Goal: Task Accomplishment & Management: Use online tool/utility

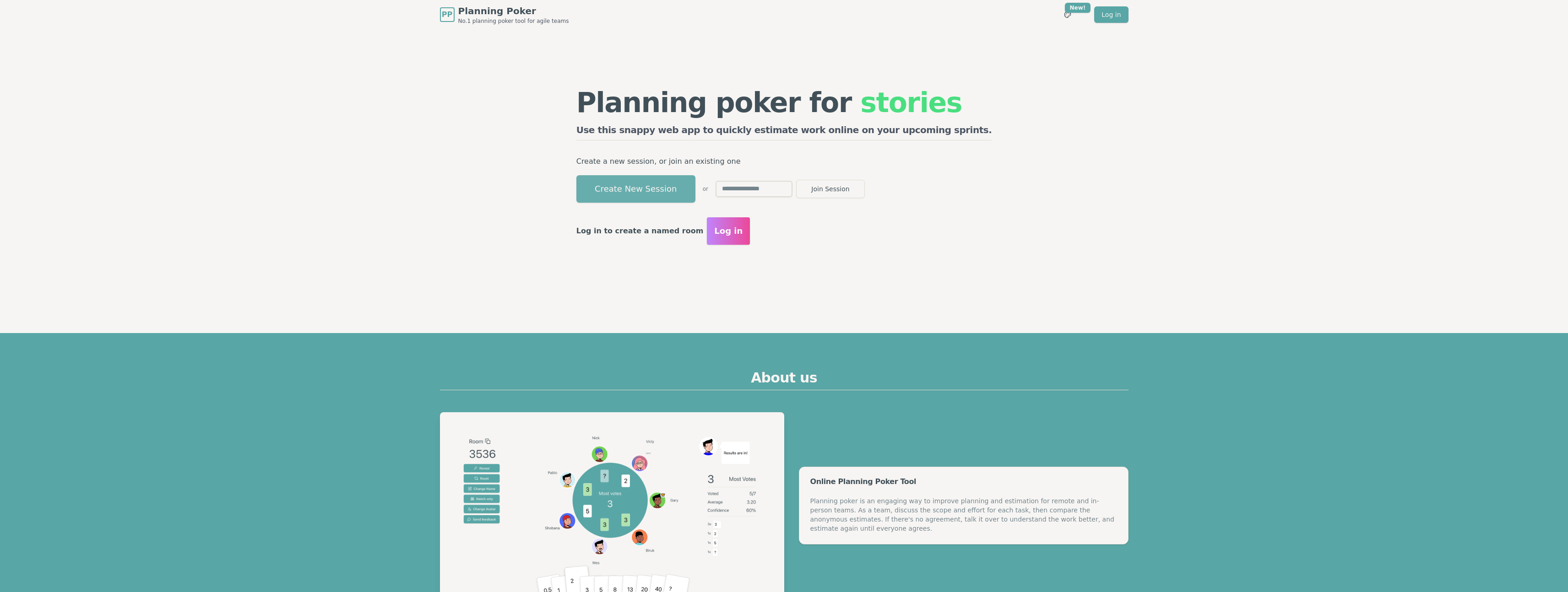
click at [689, 190] on button "Create New Session" at bounding box center [636, 189] width 119 height 27
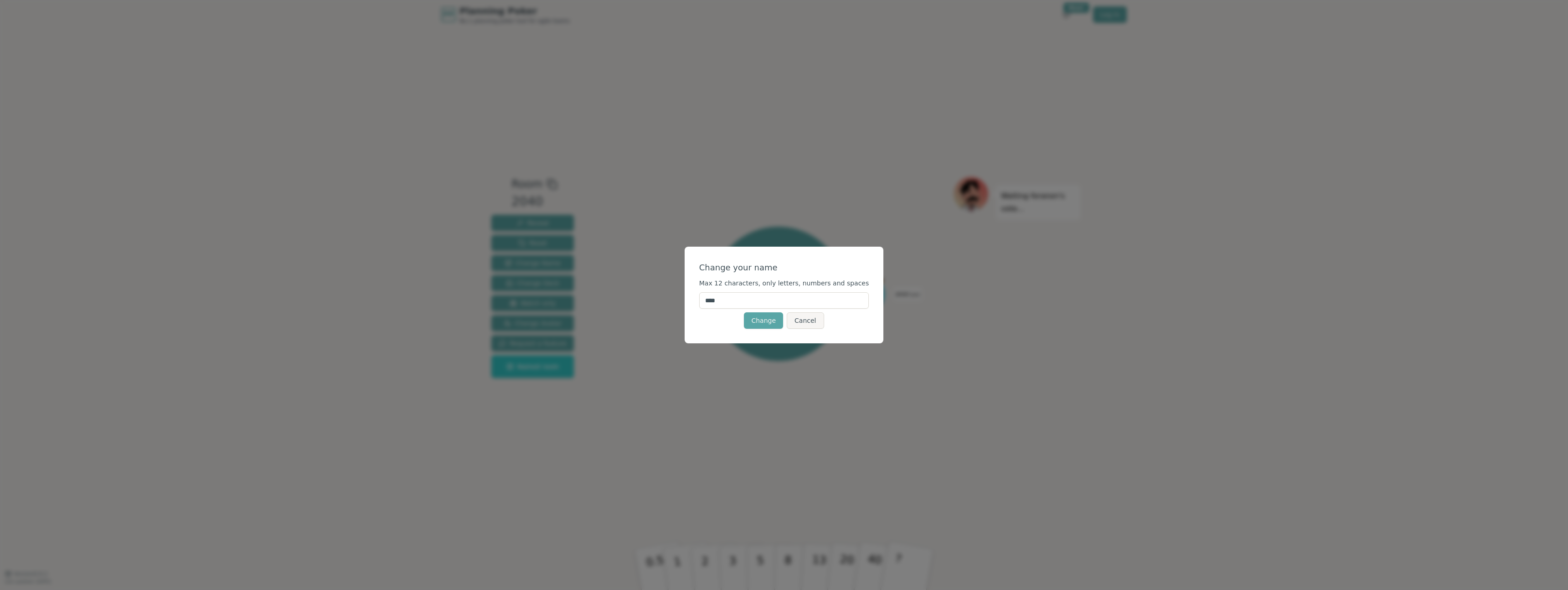
click at [749, 301] on input "****" at bounding box center [784, 300] width 170 height 16
type input "*"
type input "********"
click at [761, 324] on button "Change" at bounding box center [763, 320] width 39 height 16
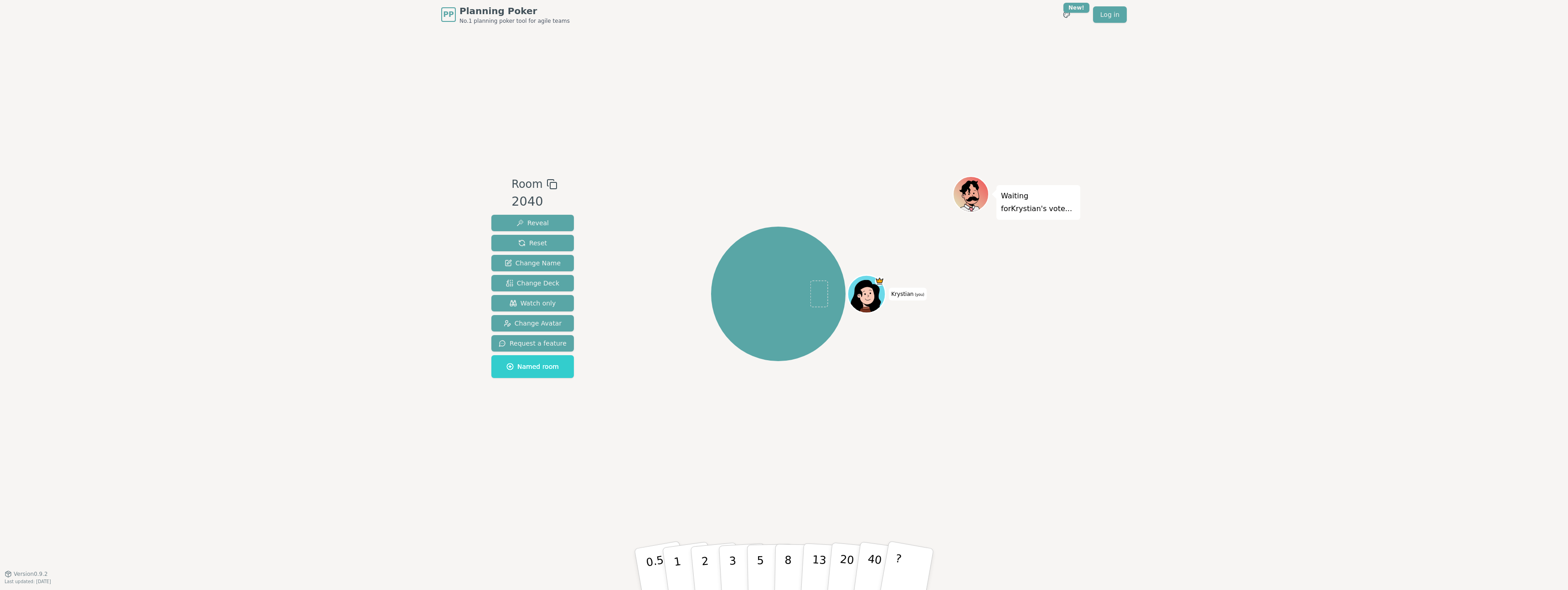
click at [869, 290] on icon at bounding box center [867, 291] width 29 height 4
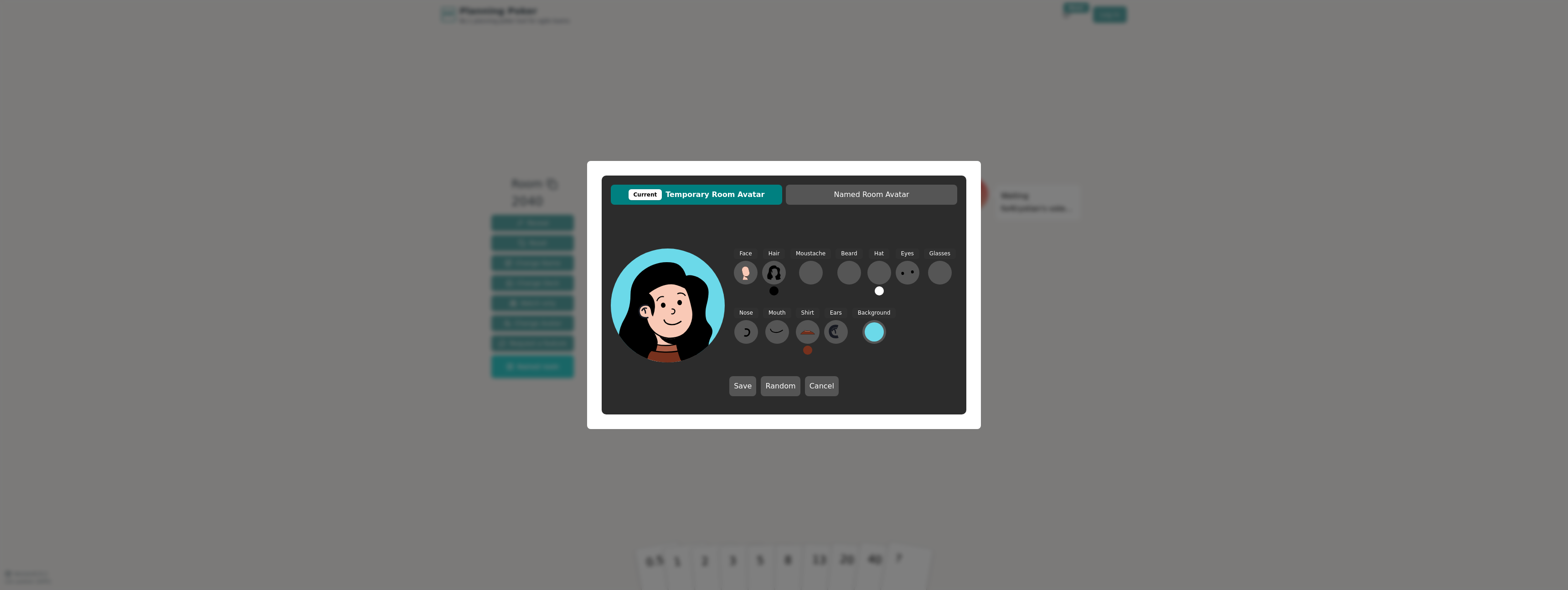
click at [1010, 280] on div "Current Temporary Room Avatar Named Room Avatar Face Hair Moustache [PERSON_NAM…" at bounding box center [784, 295] width 1568 height 590
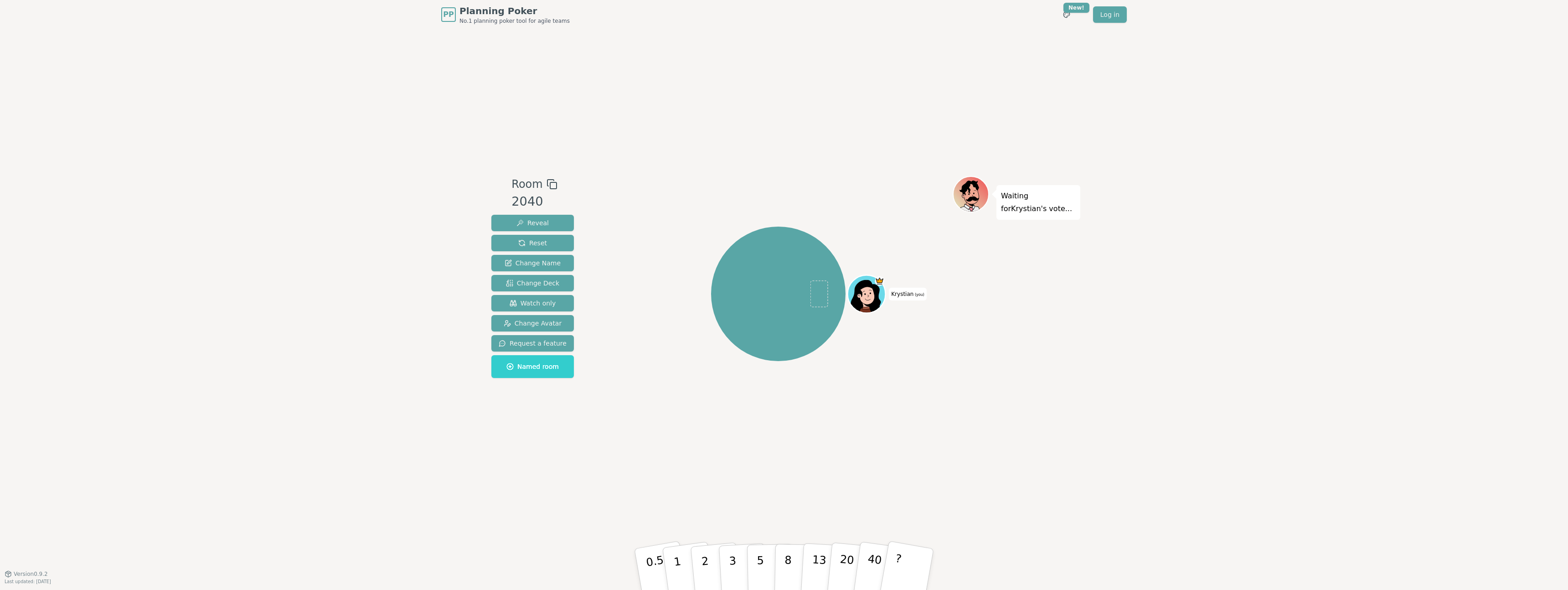
click at [867, 290] on icon at bounding box center [867, 291] width 29 height 4
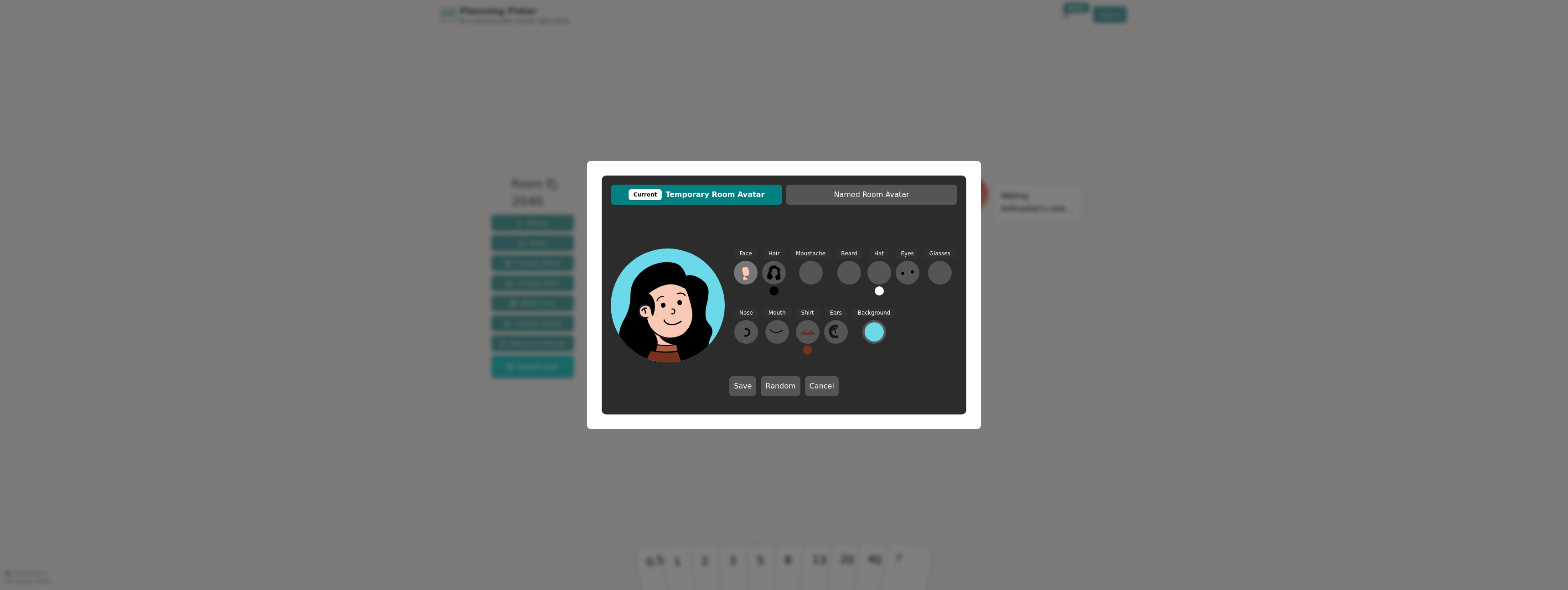
click at [749, 275] on g at bounding box center [745, 273] width 8 height 13
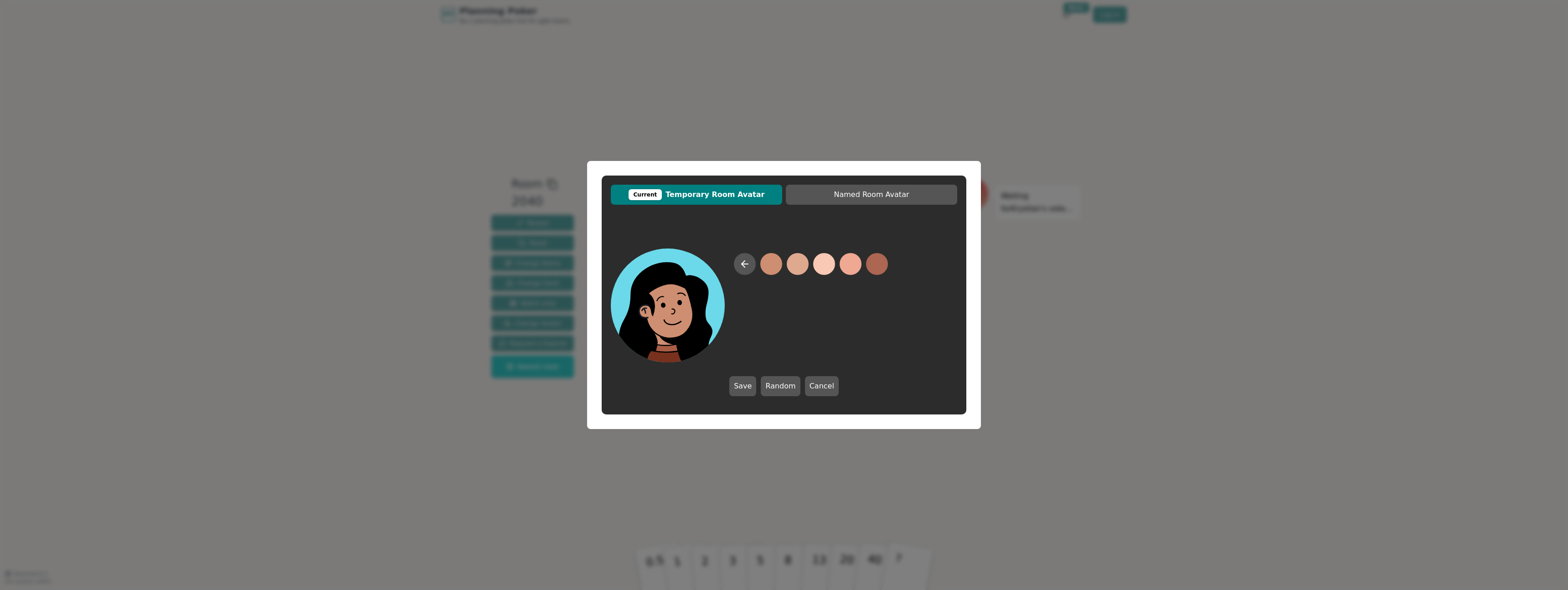
click at [772, 272] on button at bounding box center [771, 264] width 22 height 22
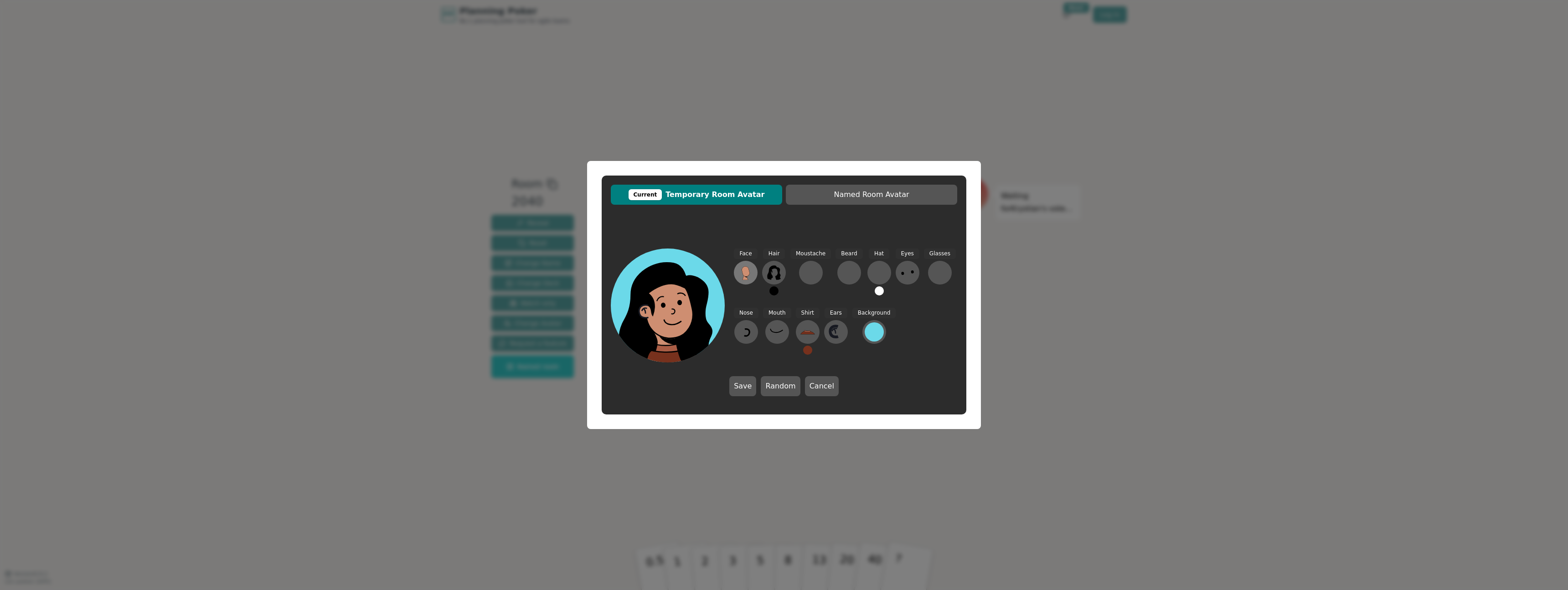
click at [738, 275] on icon at bounding box center [746, 273] width 15 height 15
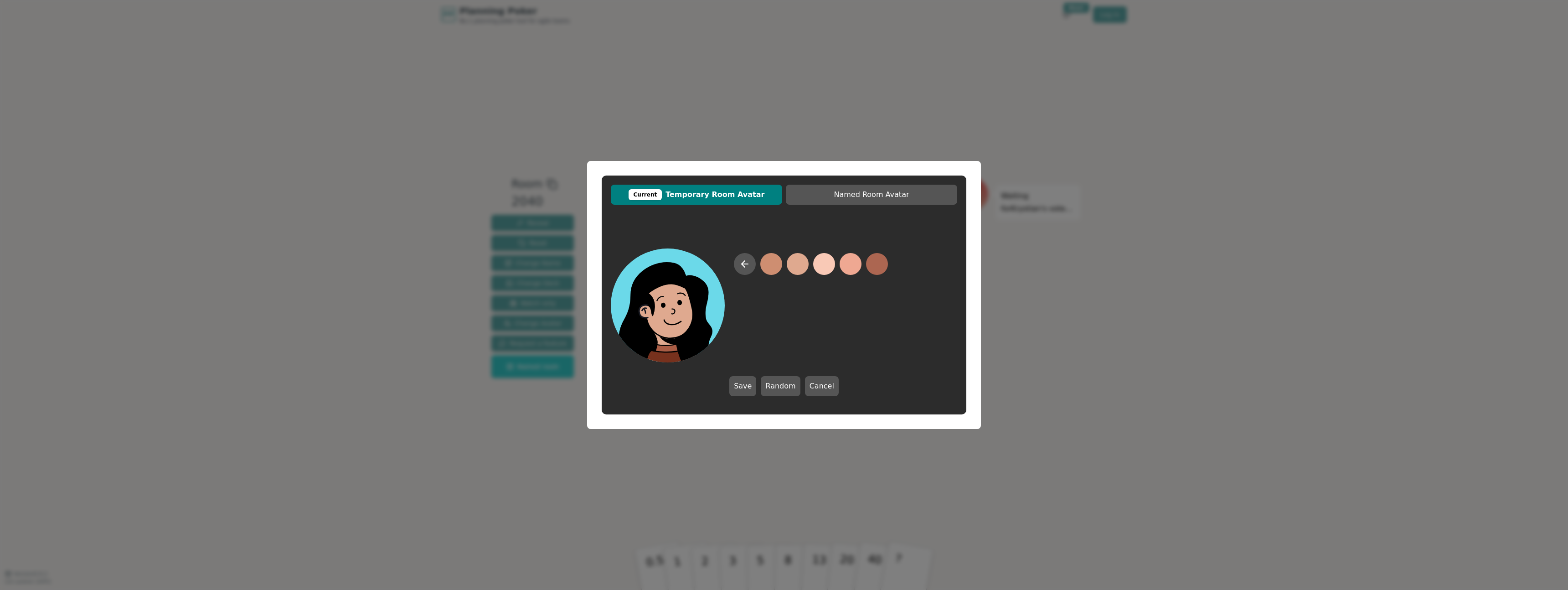
click at [797, 268] on button at bounding box center [797, 264] width 22 height 22
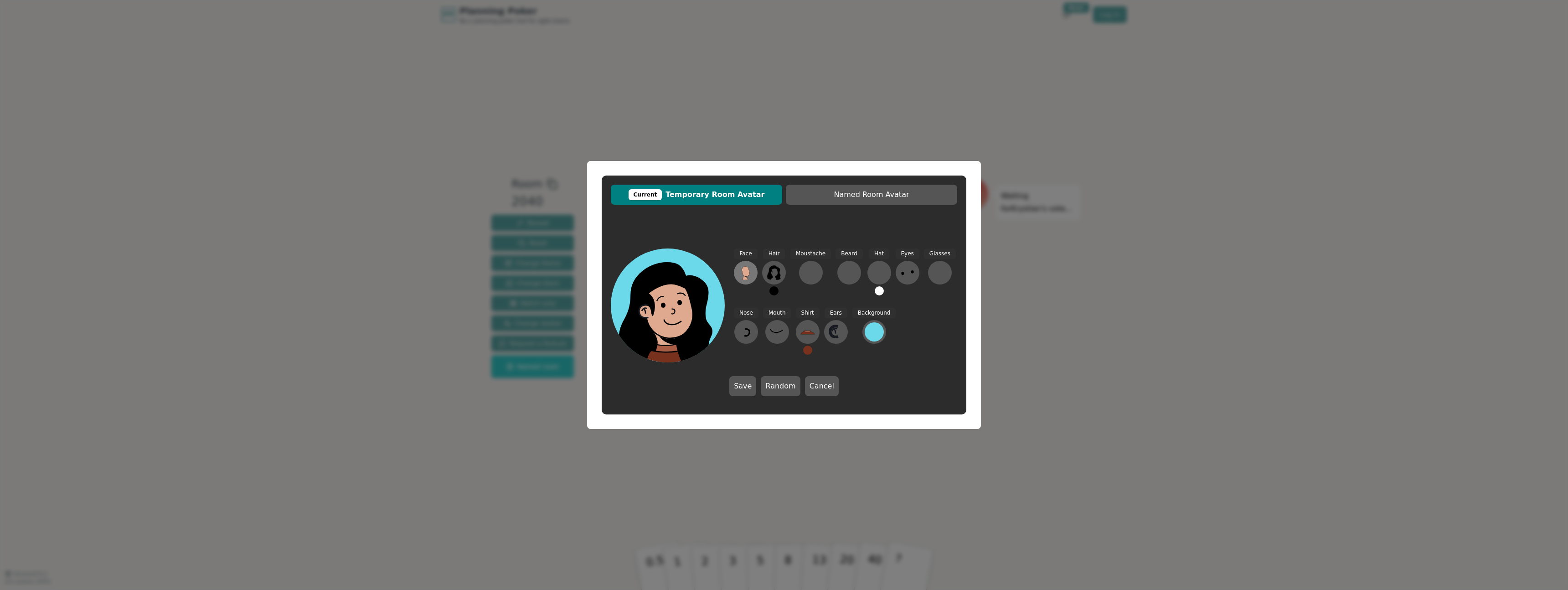
click at [736, 269] on button at bounding box center [746, 272] width 24 height 24
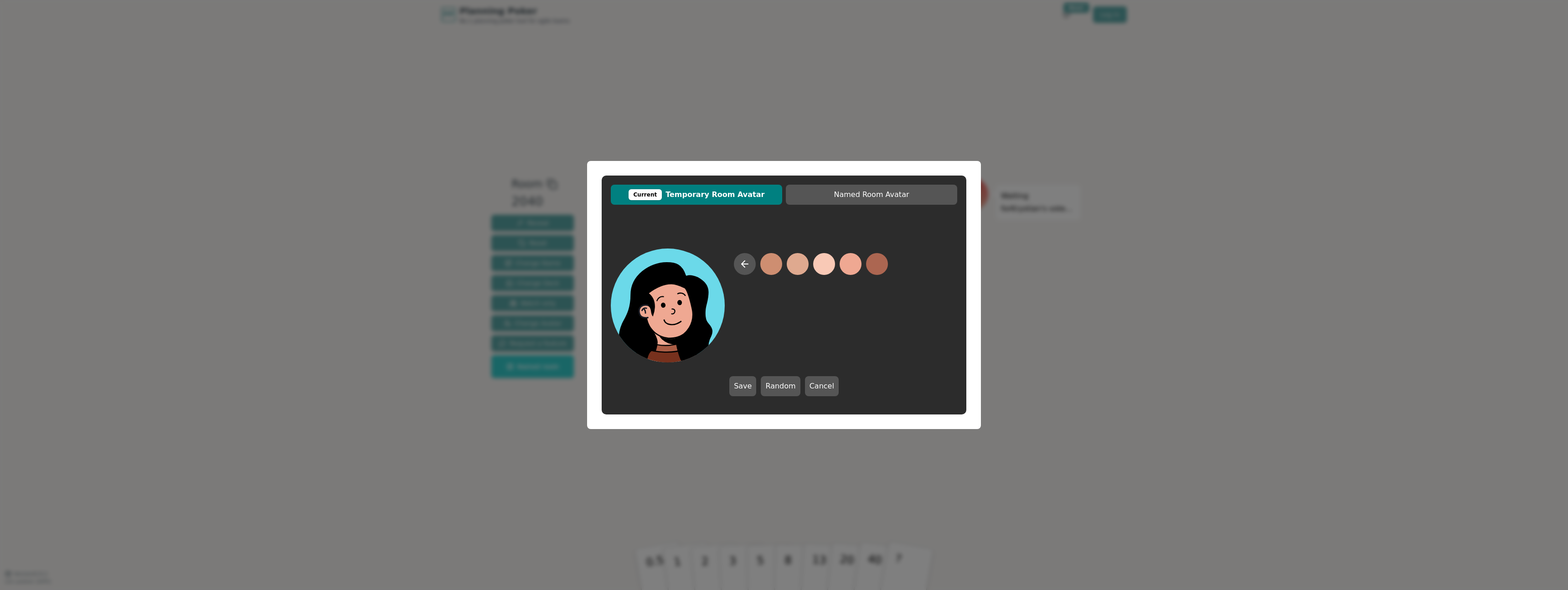
click at [850, 270] on button at bounding box center [850, 264] width 22 height 22
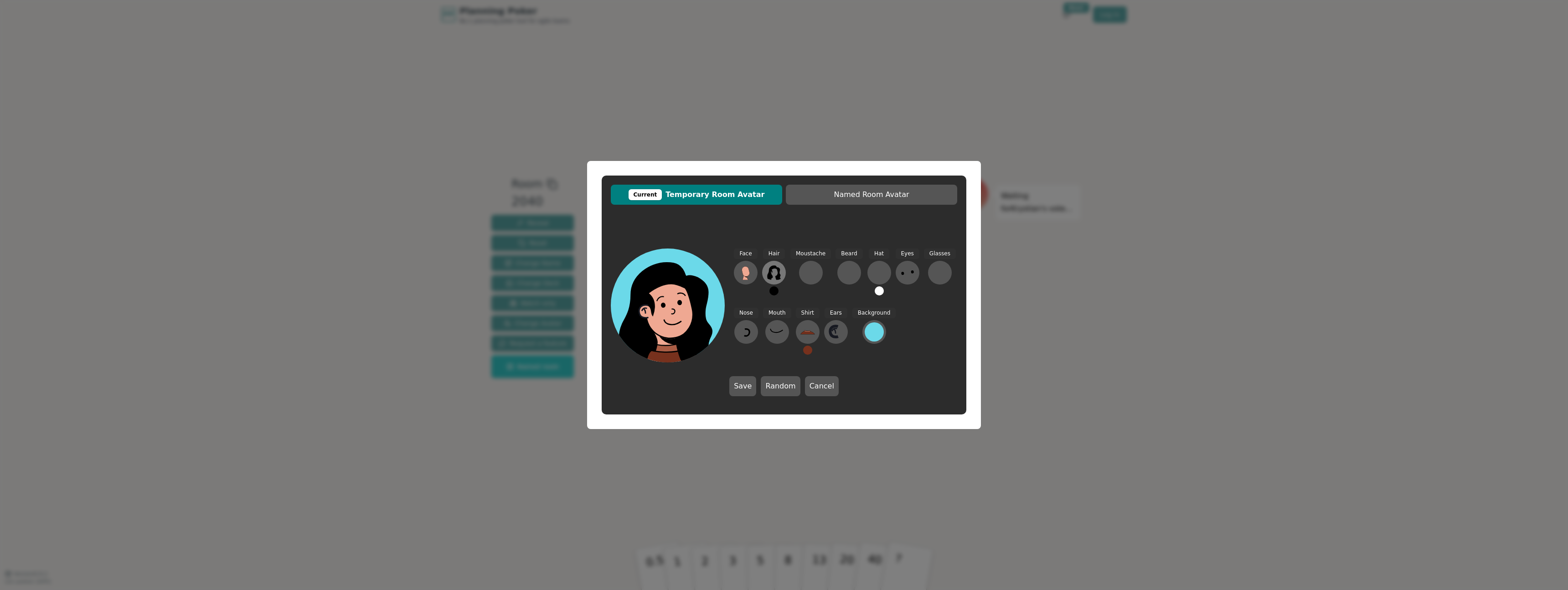
click at [772, 270] on icon at bounding box center [774, 273] width 15 height 15
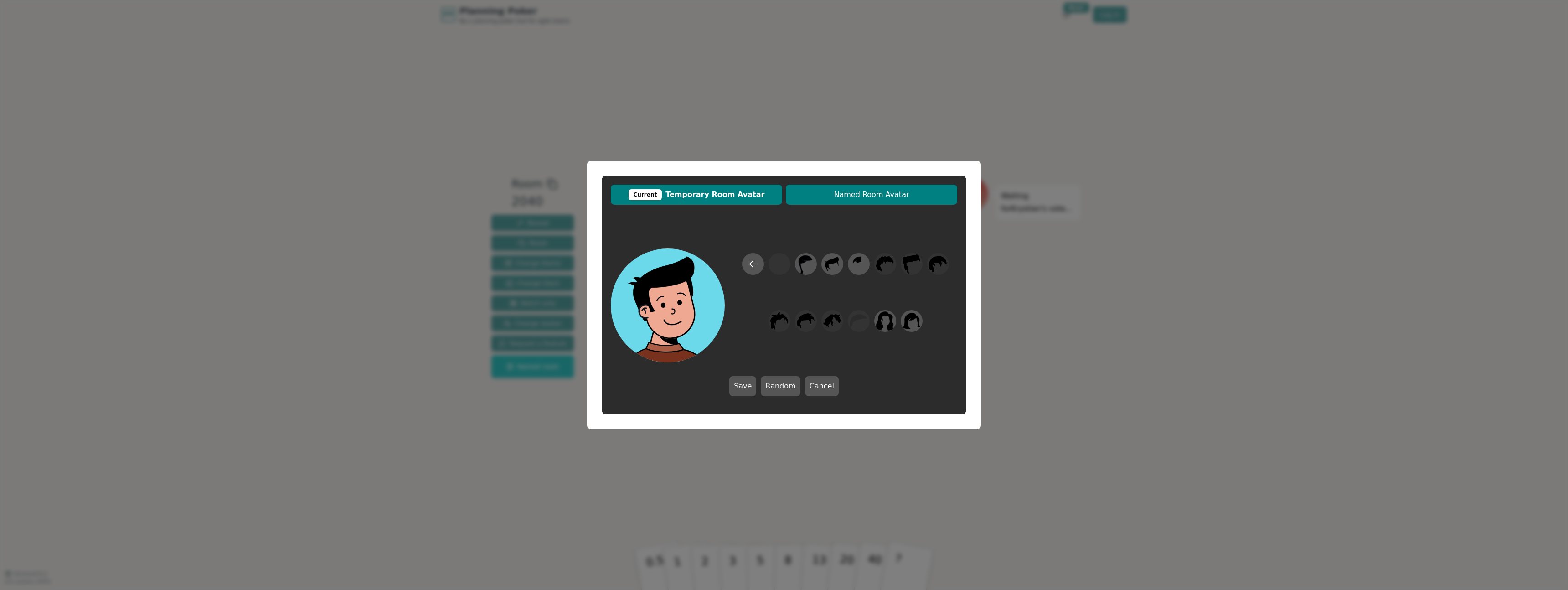
click at [858, 194] on span "Named Room Avatar" at bounding box center [871, 195] width 163 height 11
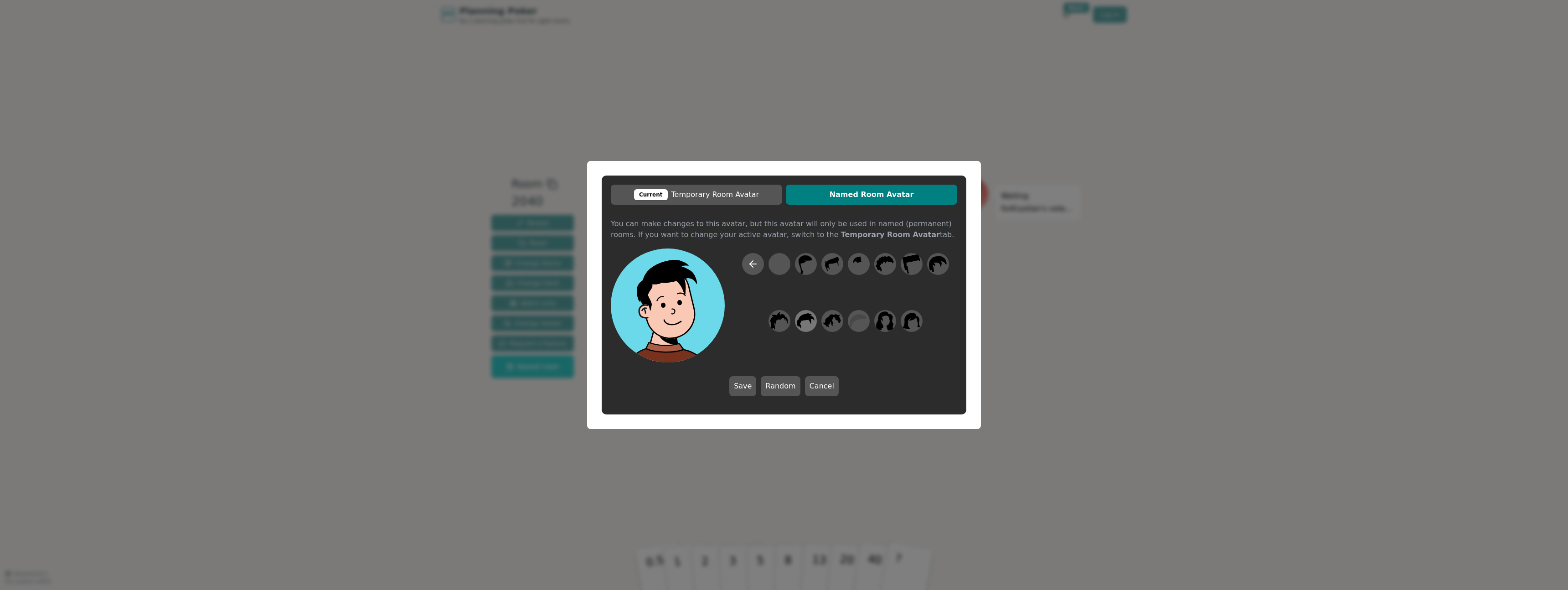
click at [803, 320] on icon at bounding box center [805, 321] width 18 height 21
click at [812, 276] on div at bounding box center [811, 273] width 15 height 15
click at [749, 271] on button at bounding box center [745, 264] width 22 height 22
click at [847, 281] on button at bounding box center [849, 272] width 24 height 24
click at [908, 270] on icon at bounding box center [903, 264] width 18 height 19
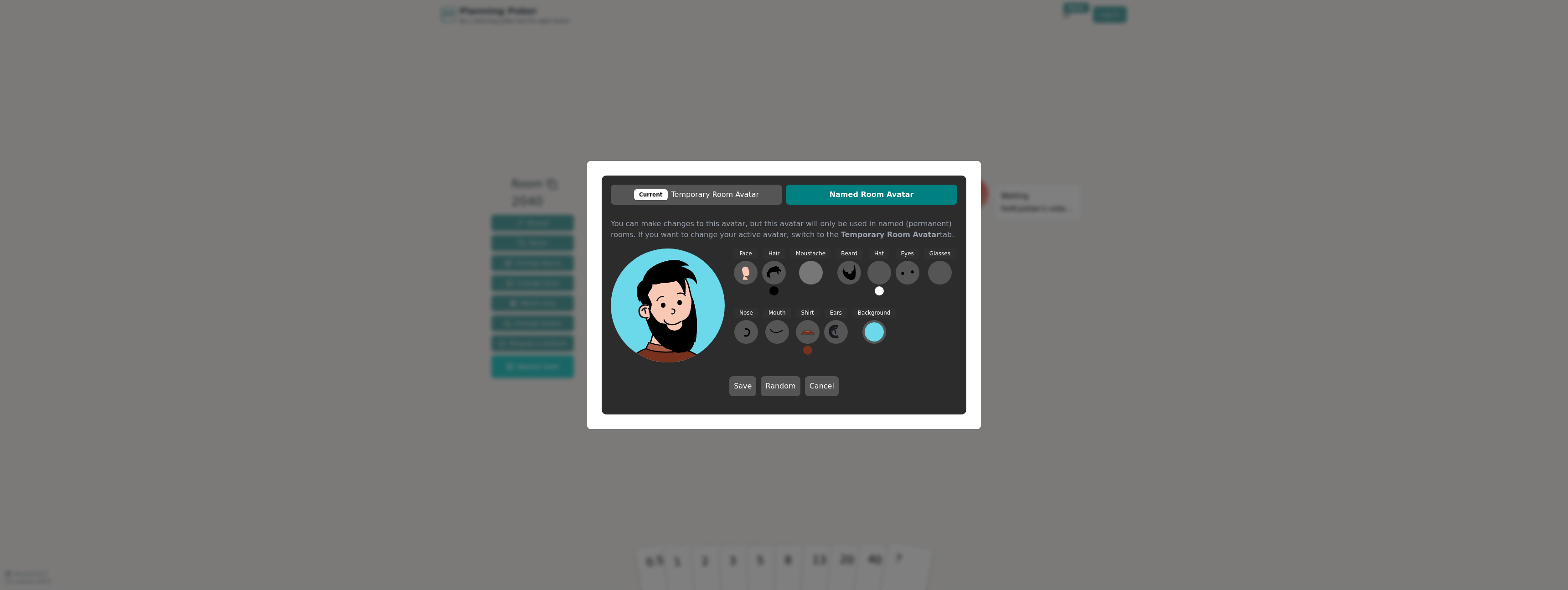
click at [814, 270] on div at bounding box center [811, 273] width 15 height 15
click at [859, 267] on icon at bounding box center [850, 264] width 18 height 21
click at [882, 269] on div at bounding box center [880, 273] width 15 height 15
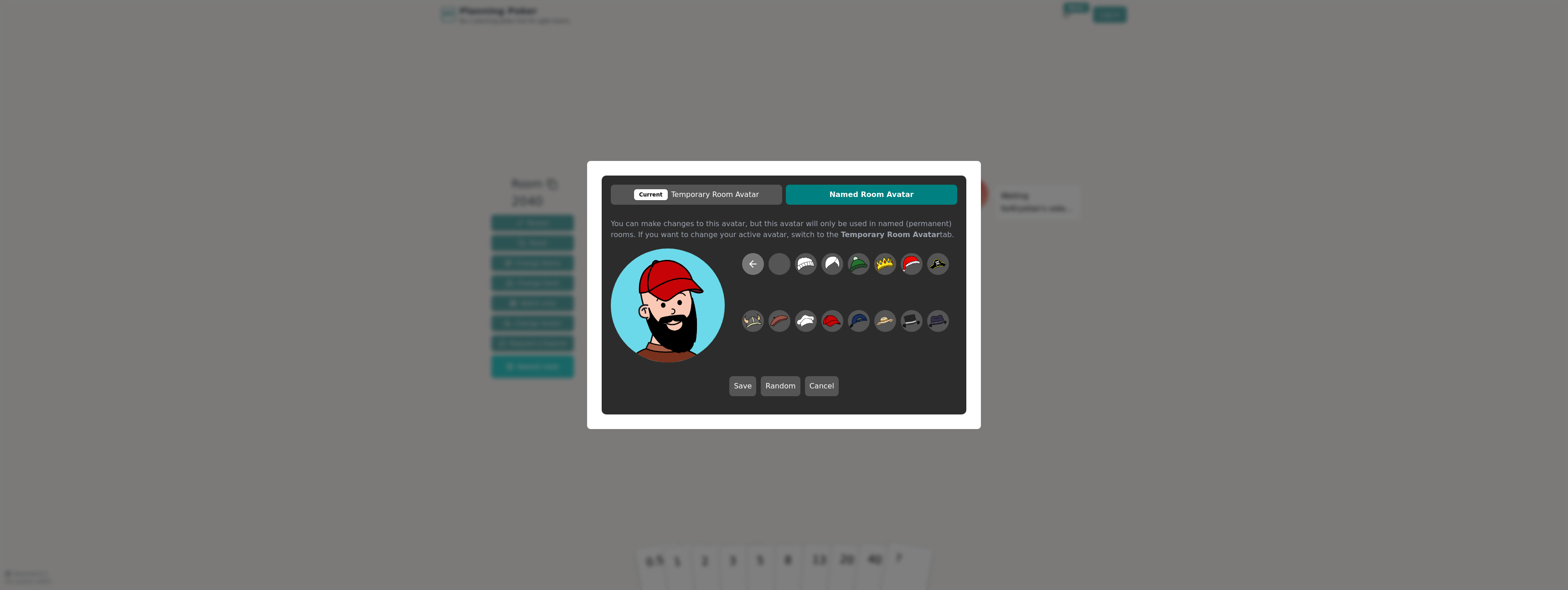
click at [743, 262] on button at bounding box center [753, 264] width 22 height 22
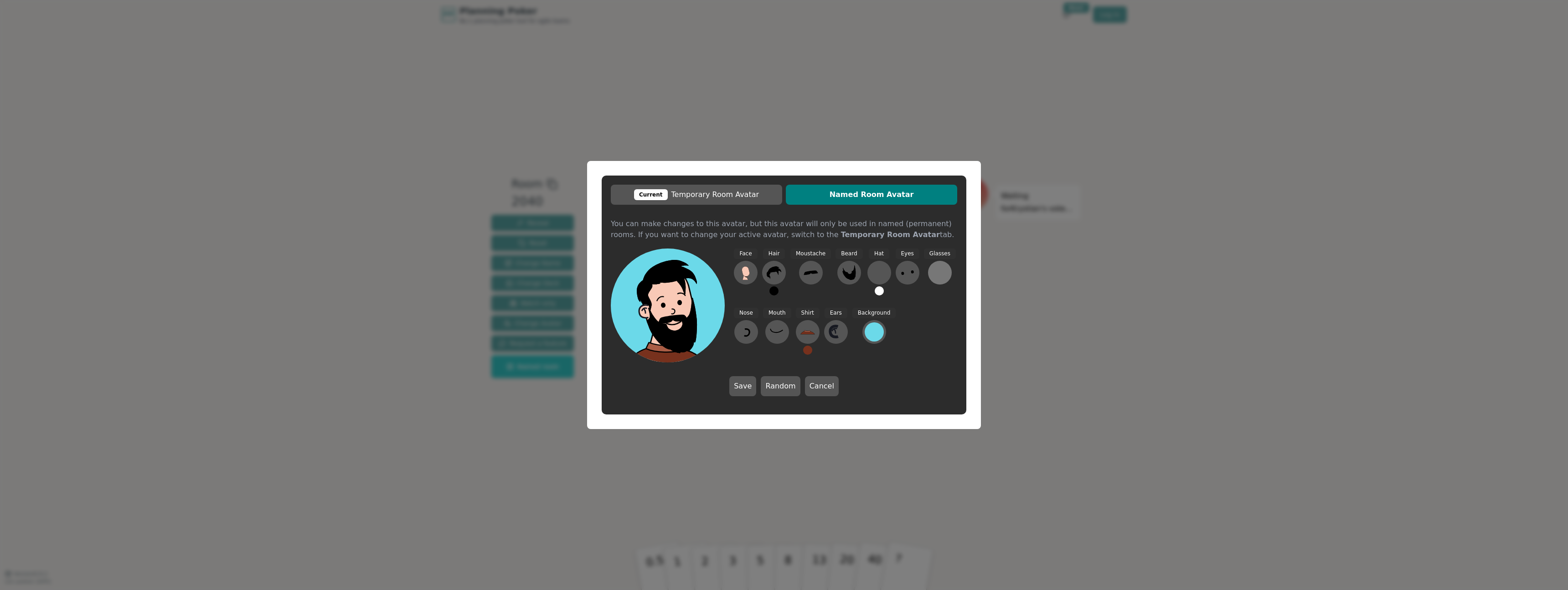
click at [937, 281] on button at bounding box center [940, 272] width 24 height 24
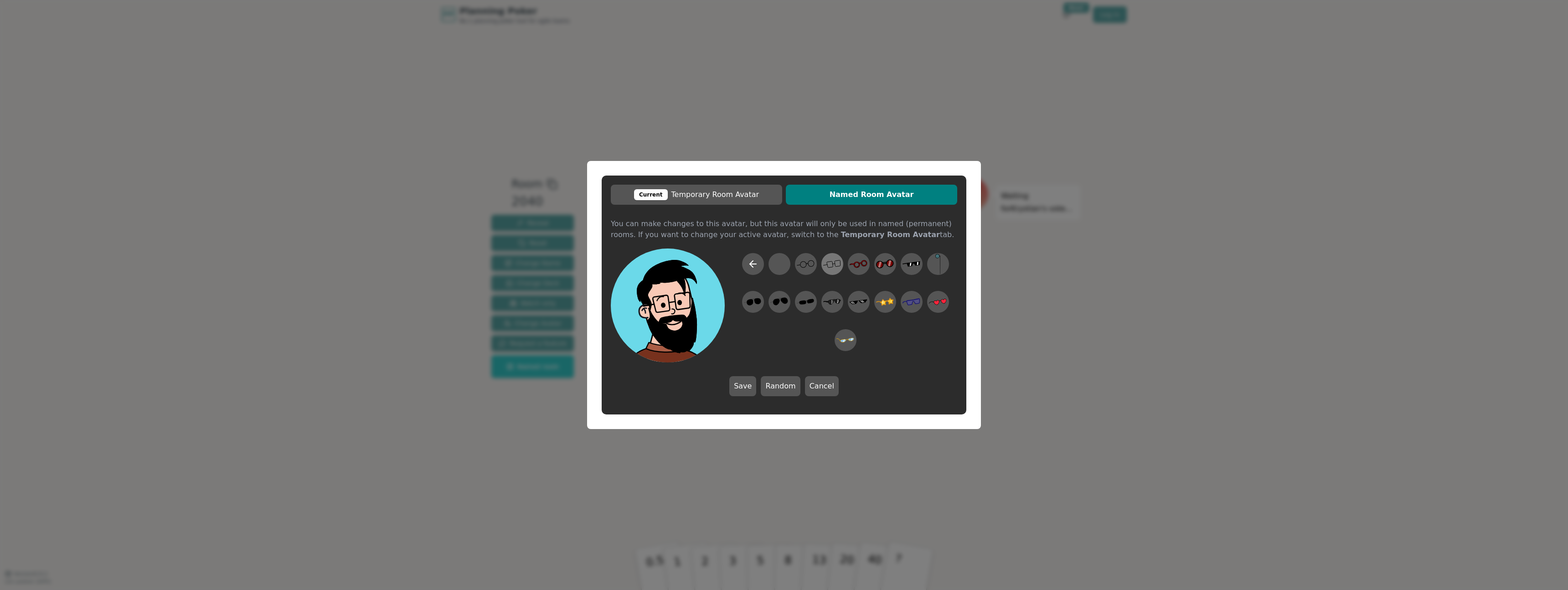
click at [831, 267] on icon at bounding box center [830, 264] width 6 height 6
click at [740, 337] on icon at bounding box center [746, 332] width 15 height 15
click at [825, 267] on icon at bounding box center [824, 264] width 18 height 21
click at [776, 340] on button at bounding box center [777, 332] width 24 height 24
click at [750, 261] on icon at bounding box center [745, 264] width 11 height 11
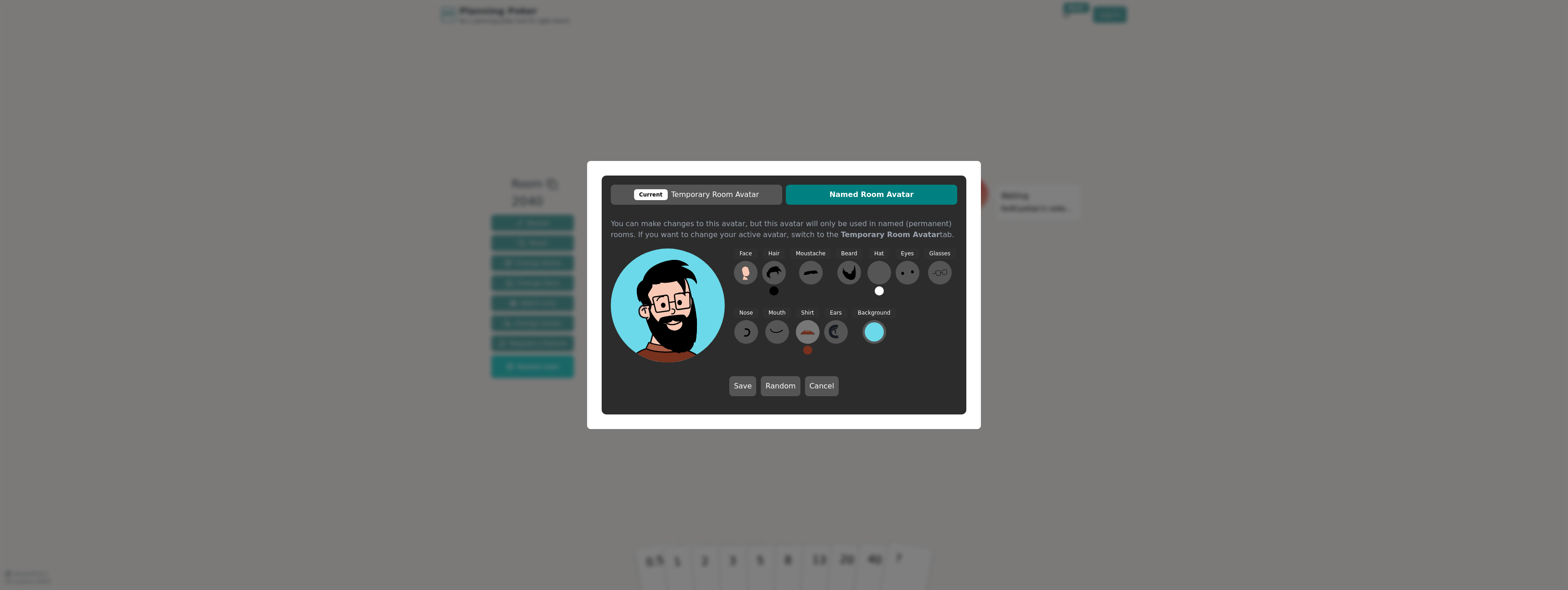
click at [808, 332] on icon at bounding box center [807, 332] width 14 height 3
click at [856, 266] on icon at bounding box center [858, 264] width 18 height 9
click at [839, 340] on button at bounding box center [836, 332] width 24 height 24
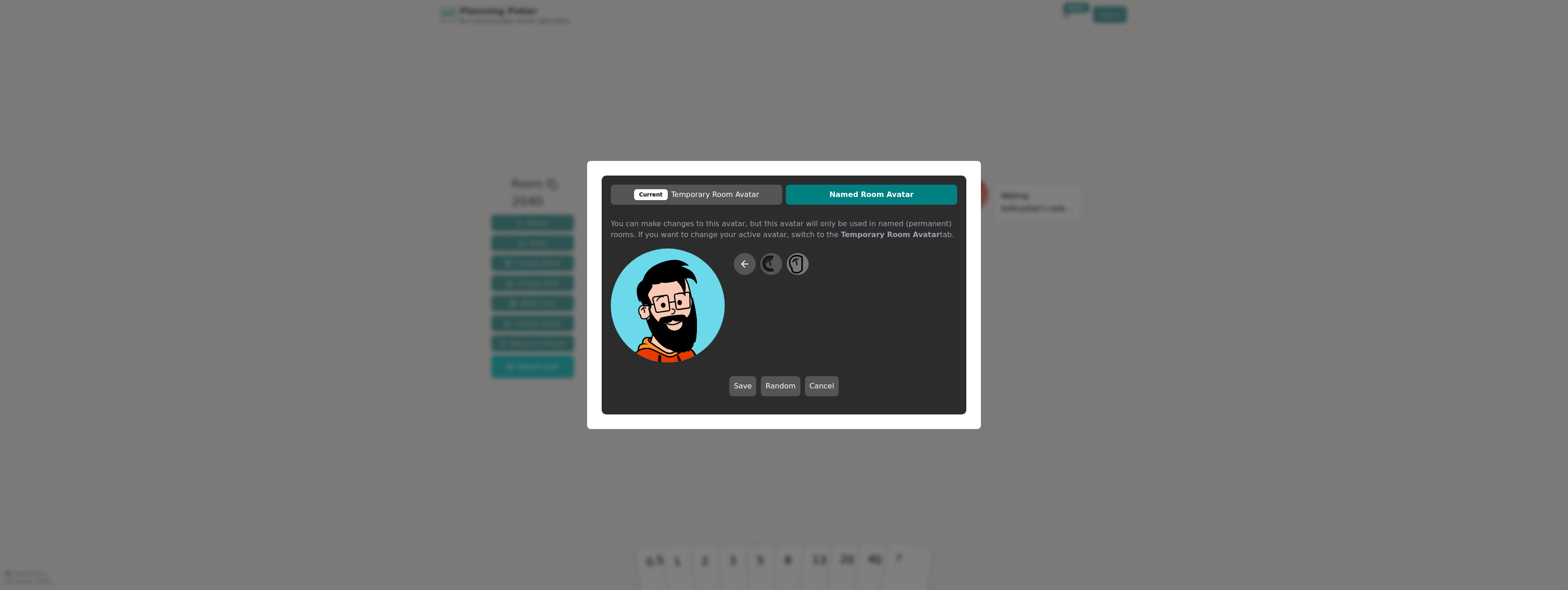
click at [805, 265] on icon at bounding box center [797, 264] width 18 height 21
click at [869, 333] on div at bounding box center [874, 331] width 19 height 19
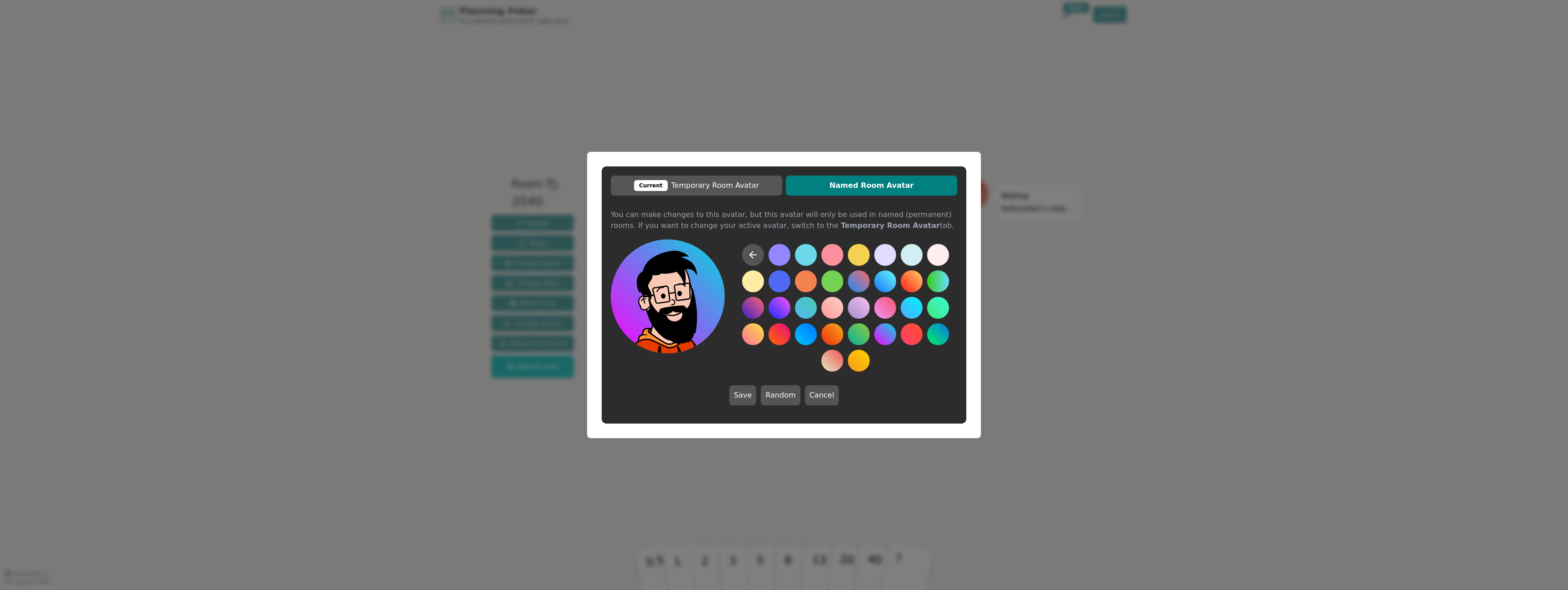
click at [880, 336] on button at bounding box center [885, 334] width 22 height 22
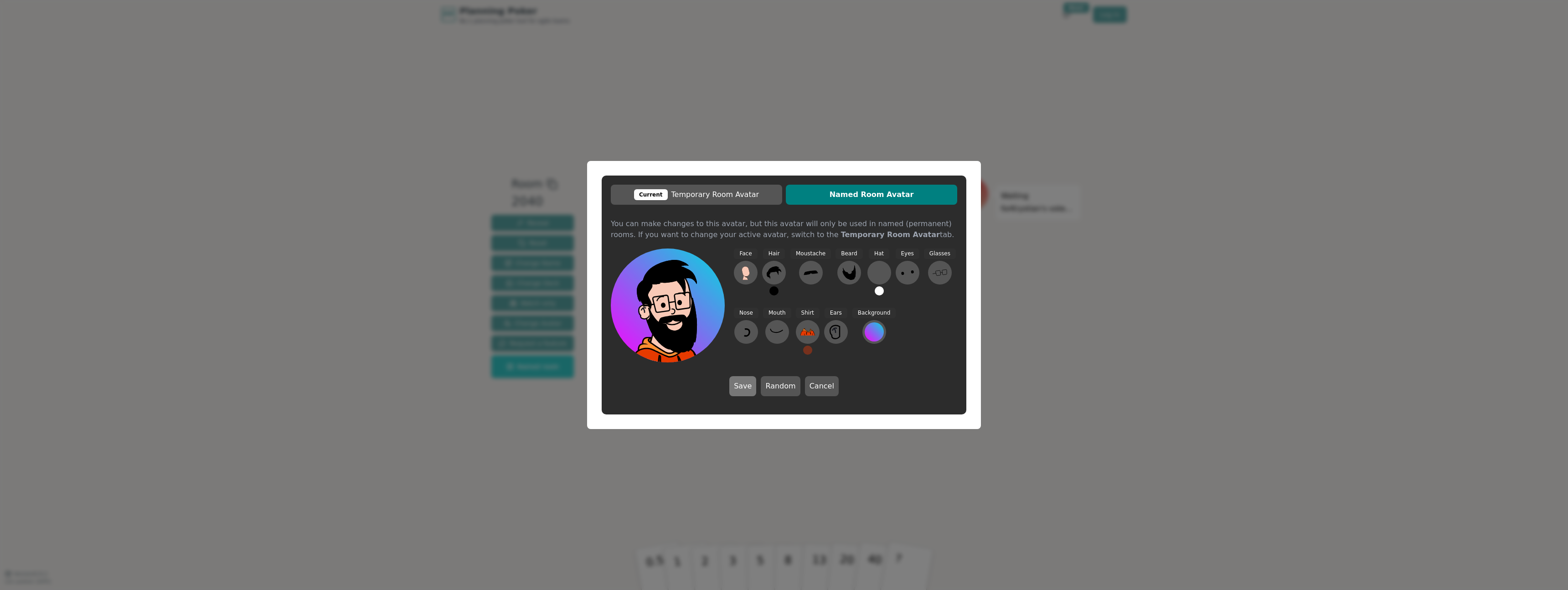
click at [749, 390] on button "Save" at bounding box center [743, 386] width 27 height 20
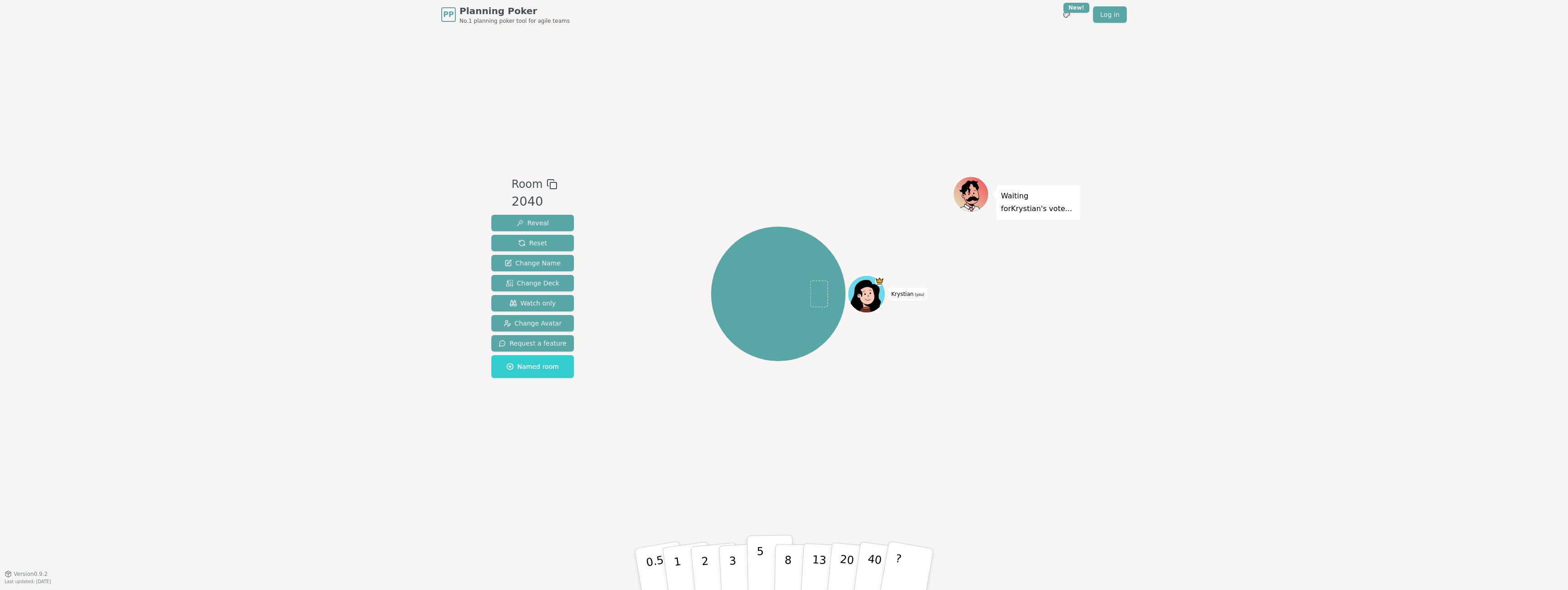
click at [761, 553] on p "5" at bounding box center [760, 569] width 8 height 49
